Goal: Information Seeking & Learning: Learn about a topic

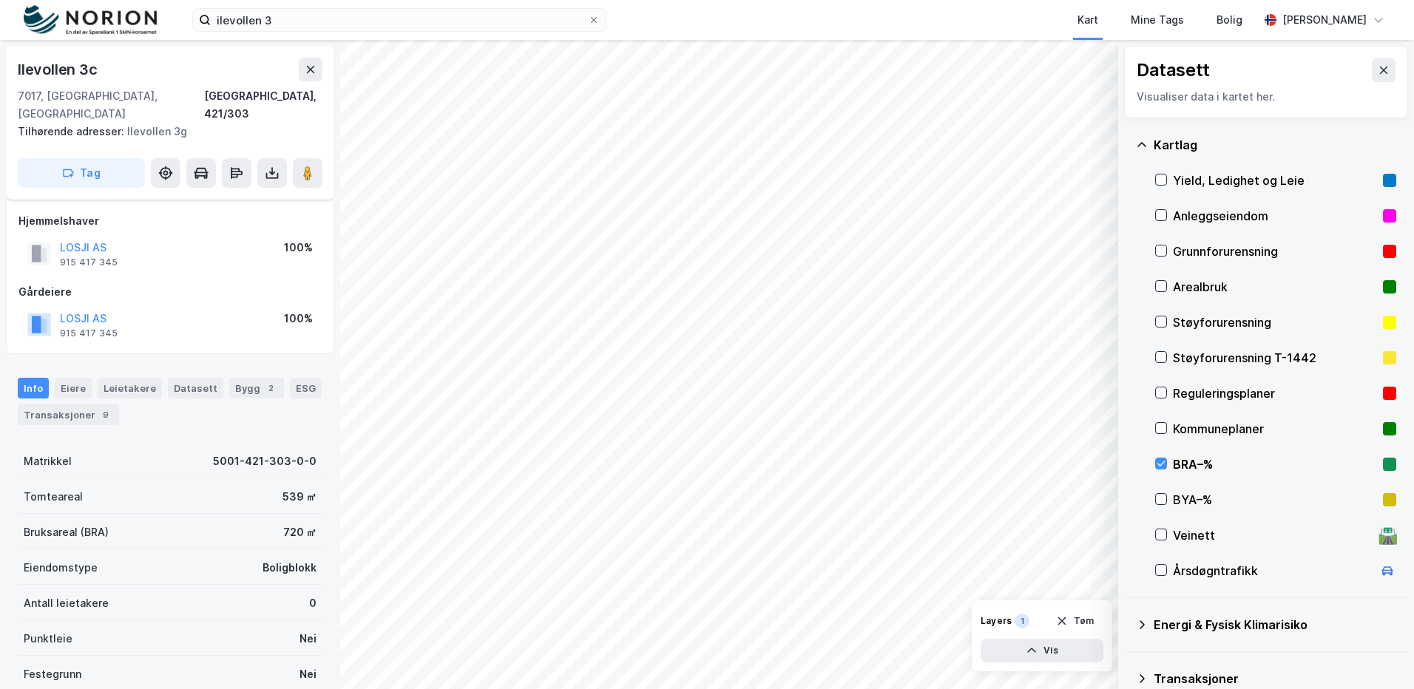
scroll to position [122, 0]
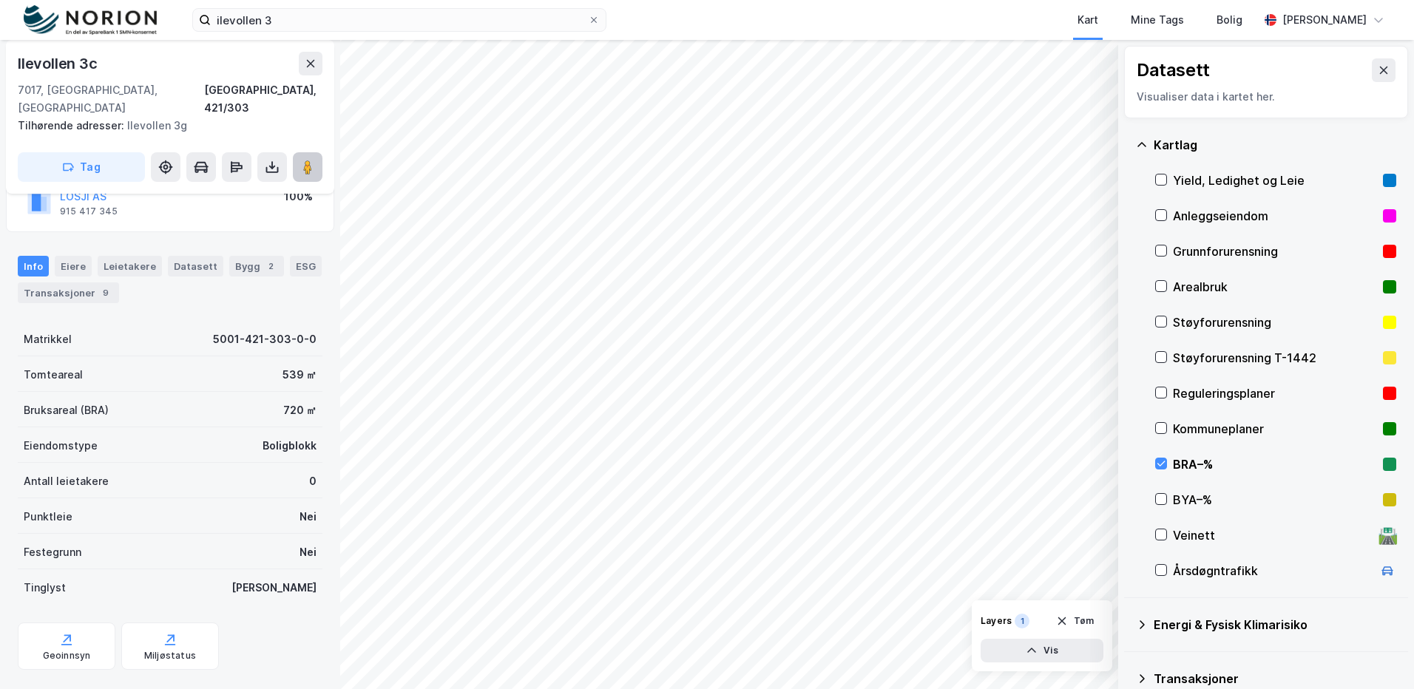
click at [310, 160] on image at bounding box center [307, 167] width 9 height 15
click at [240, 256] on div "Bygg 2" at bounding box center [256, 266] width 55 height 21
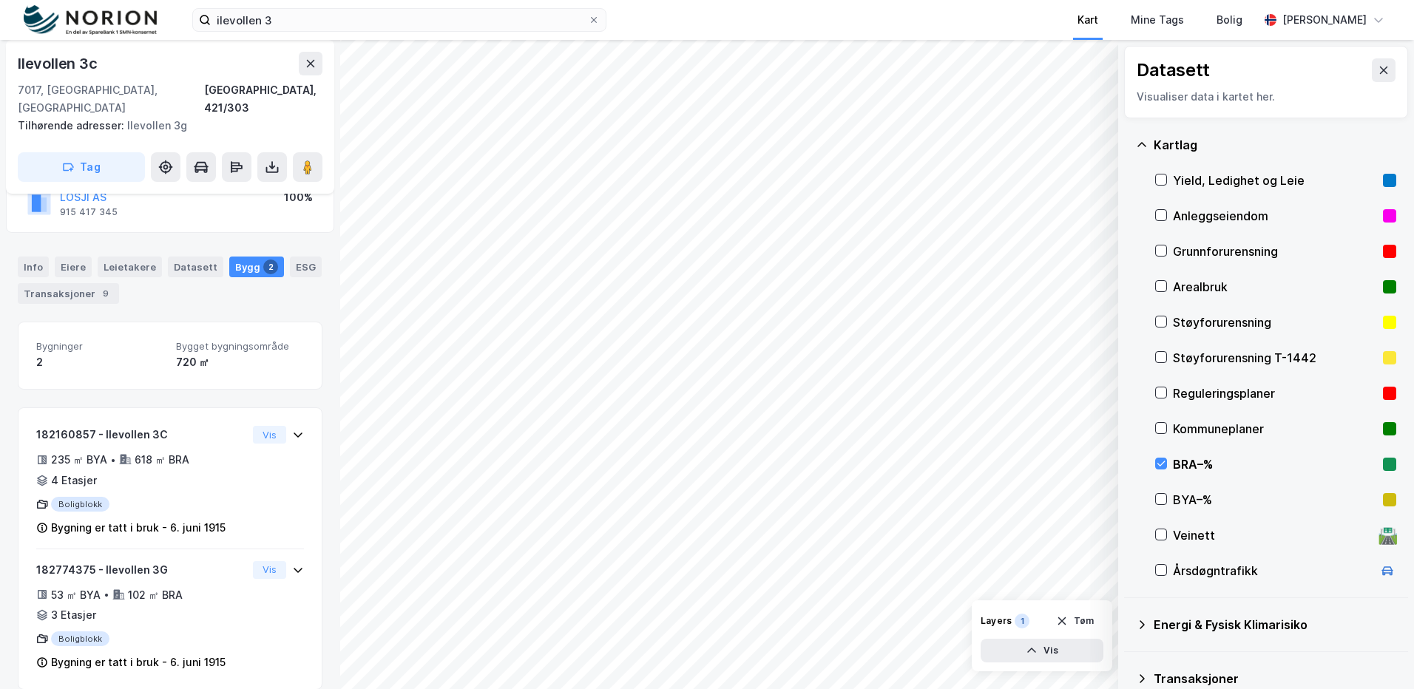
scroll to position [122, 0]
click at [24, 256] on div "Info" at bounding box center [33, 266] width 31 height 21
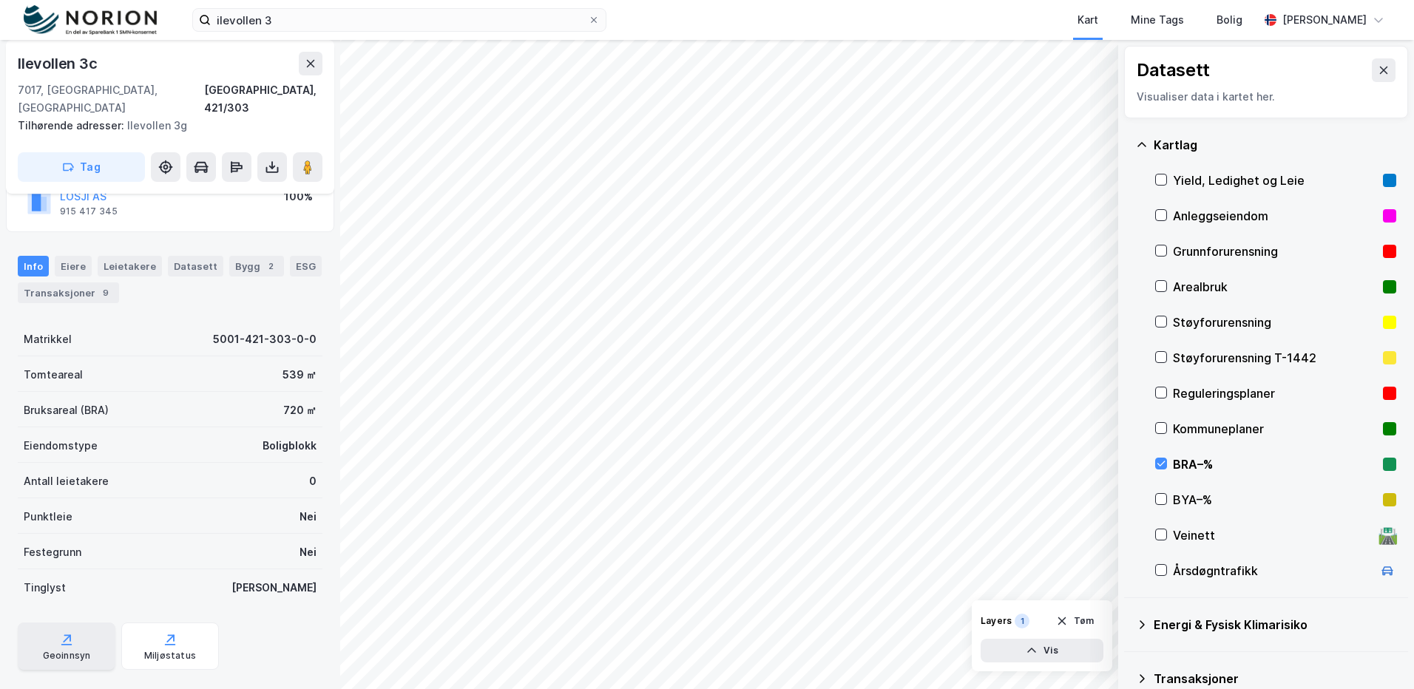
click at [82, 625] on div "Geoinnsyn" at bounding box center [67, 645] width 98 height 47
drag, startPoint x: 1165, startPoint y: 468, endPoint x: 1119, endPoint y: 461, distance: 46.3
click at [1165, 468] on icon at bounding box center [1161, 463] width 10 height 10
click at [1377, 74] on icon at bounding box center [1383, 70] width 12 height 12
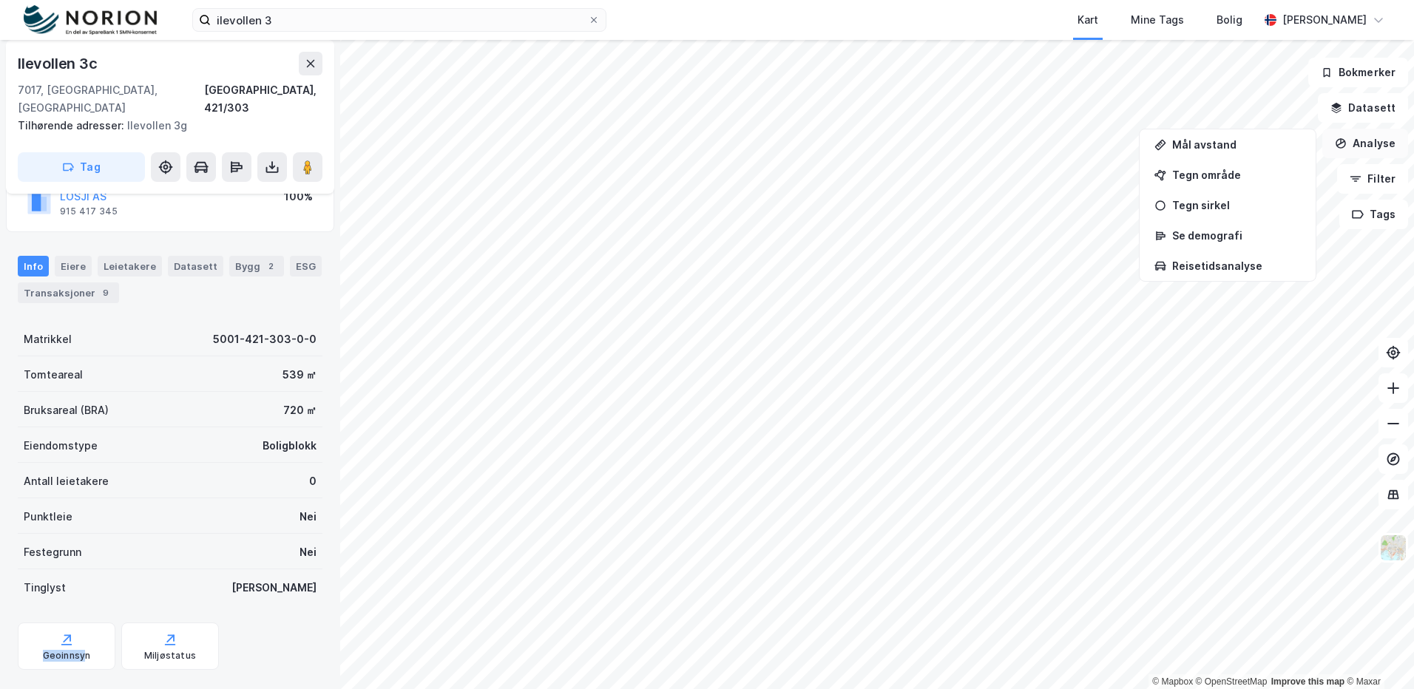
click at [1365, 147] on button "Analyse" at bounding box center [1365, 144] width 86 height 30
click at [1394, 545] on img at bounding box center [1393, 548] width 28 height 28
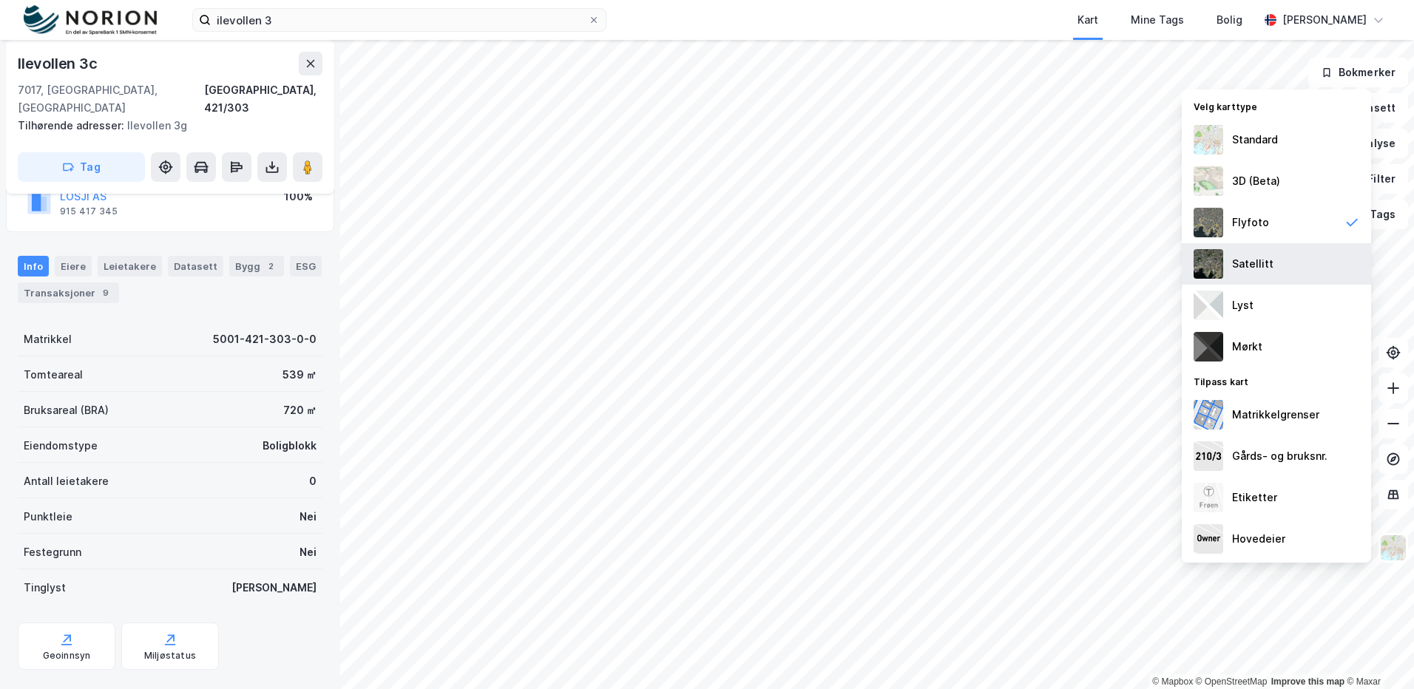
click at [1269, 260] on div "Satellitt" at bounding box center [1252, 264] width 41 height 18
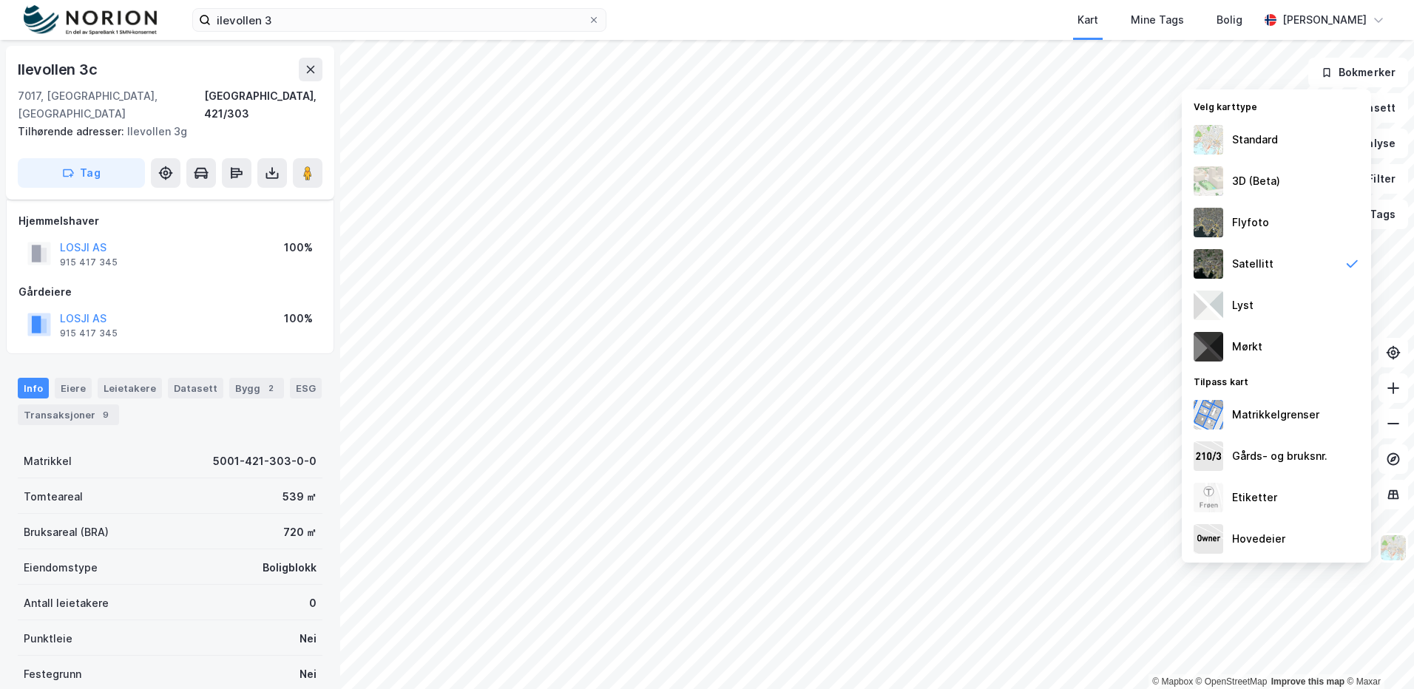
scroll to position [122, 0]
